Goal: Task Accomplishment & Management: Use online tool/utility

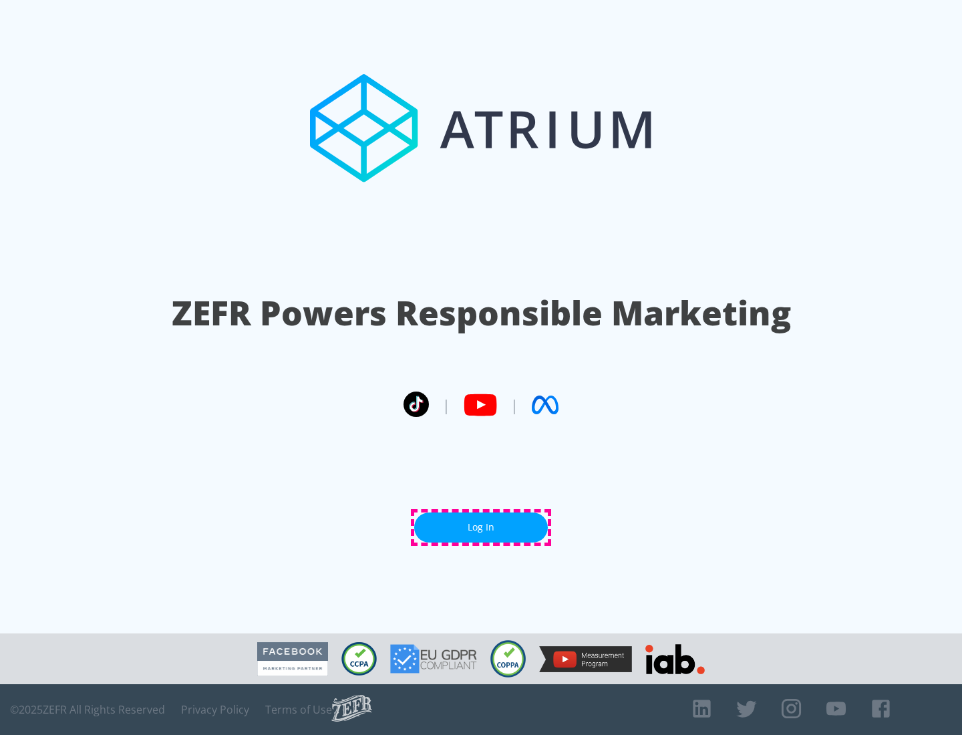
click at [481, 527] on link "Log In" at bounding box center [481, 528] width 134 height 30
